Goal: Navigation & Orientation: Go to known website

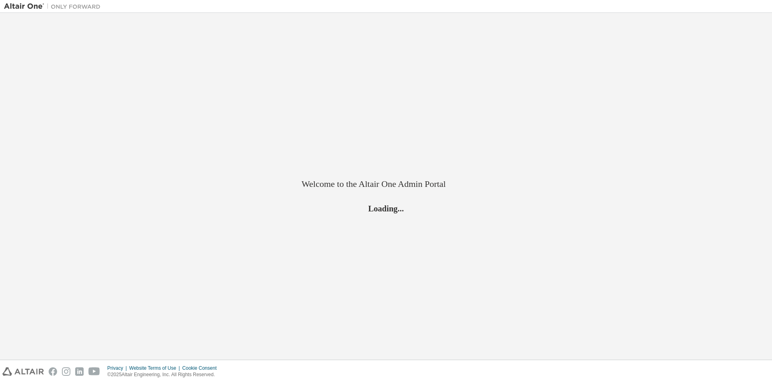
drag, startPoint x: 0, startPoint y: 0, endPoint x: 415, endPoint y: 108, distance: 429.0
click at [416, 108] on div "Welcome to the Altair One Admin Portal Loading..." at bounding box center [386, 186] width 764 height 339
